Goal: Navigation & Orientation: Find specific page/section

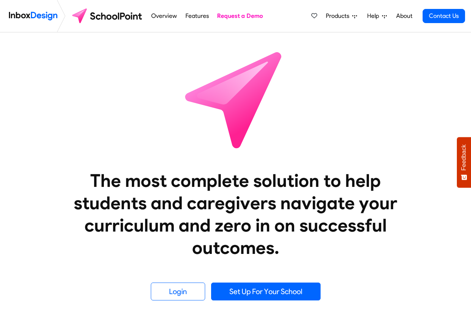
click at [346, 16] on span "Products" at bounding box center [339, 16] width 26 height 9
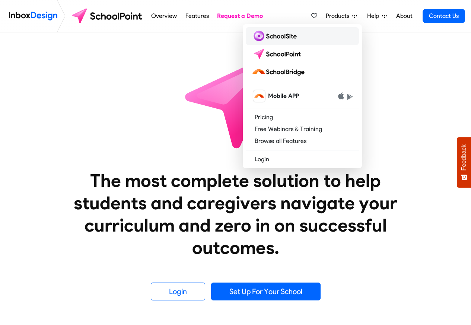
click at [274, 36] on img at bounding box center [276, 36] width 48 height 12
